Goal: Navigation & Orientation: Find specific page/section

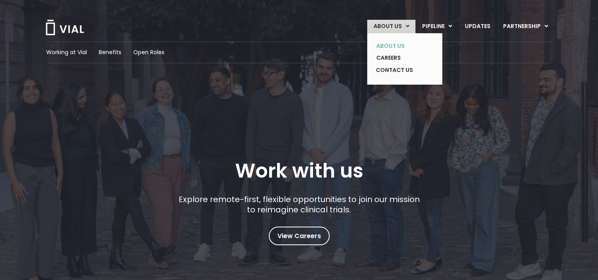
click at [395, 44] on link "ABOUT US" at bounding box center [399, 46] width 58 height 12
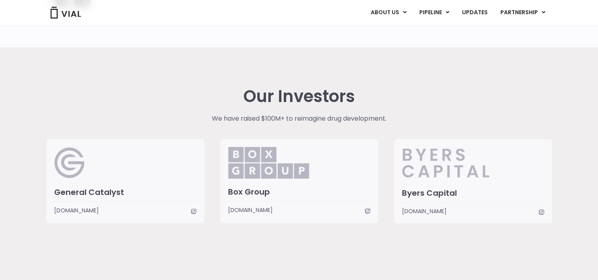
scroll to position [1837, 0]
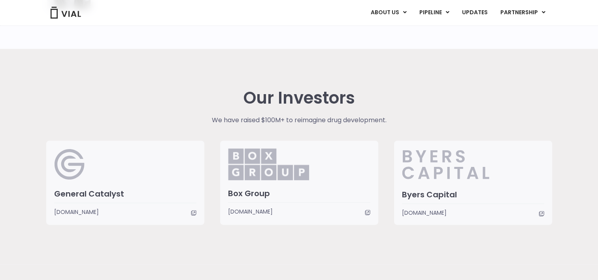
click at [127, 190] on h3 "General Catalyst" at bounding box center [125, 193] width 142 height 10
